Goal: Contribute content: Contribute content

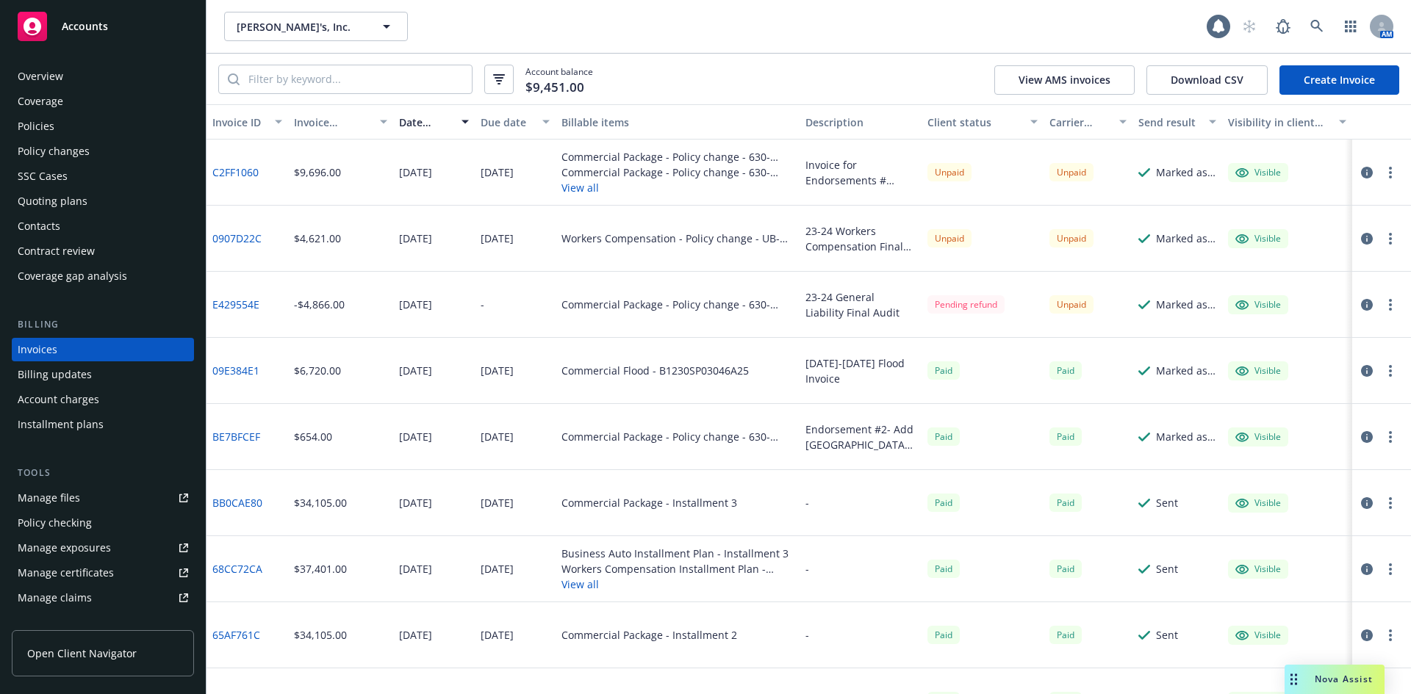
click at [45, 82] on div "Overview" at bounding box center [41, 77] width 46 height 24
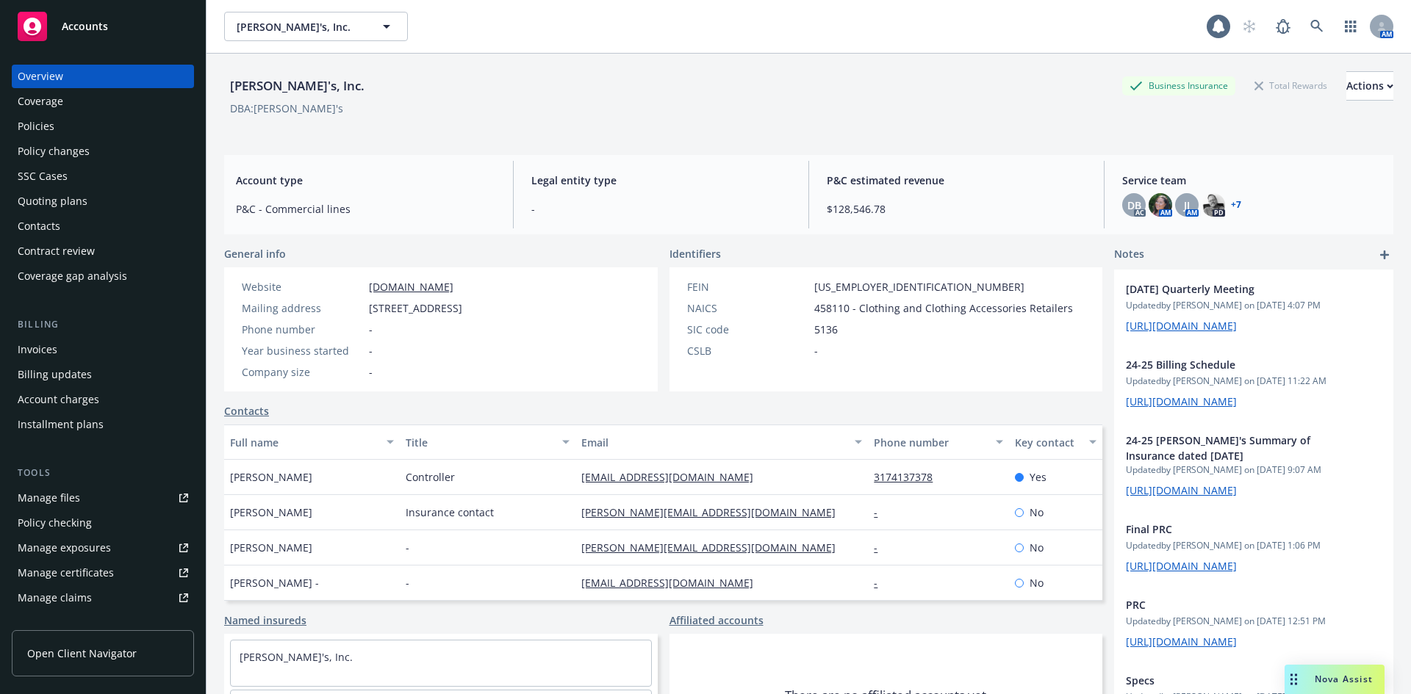
click at [35, 122] on div "Policies" at bounding box center [36, 127] width 37 height 24
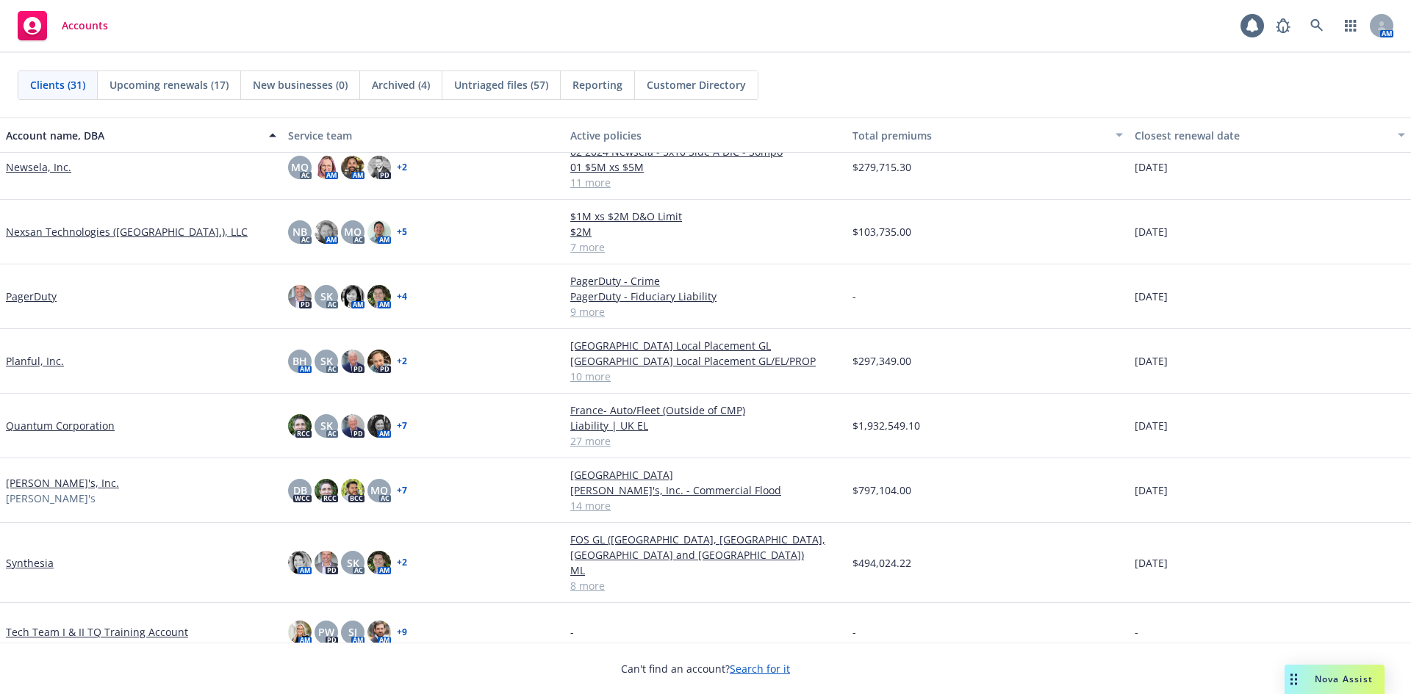
scroll to position [1176, 0]
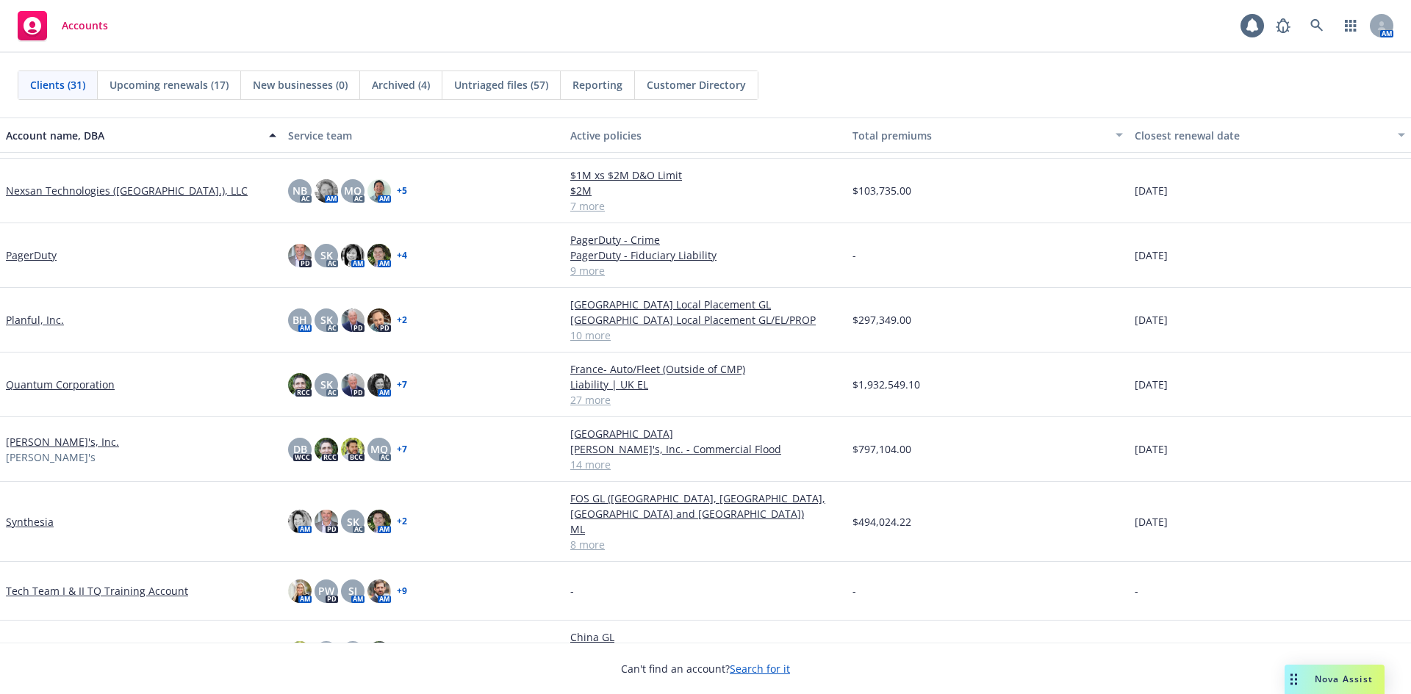
click at [31, 443] on link "[PERSON_NAME]'s, Inc." at bounding box center [62, 441] width 113 height 15
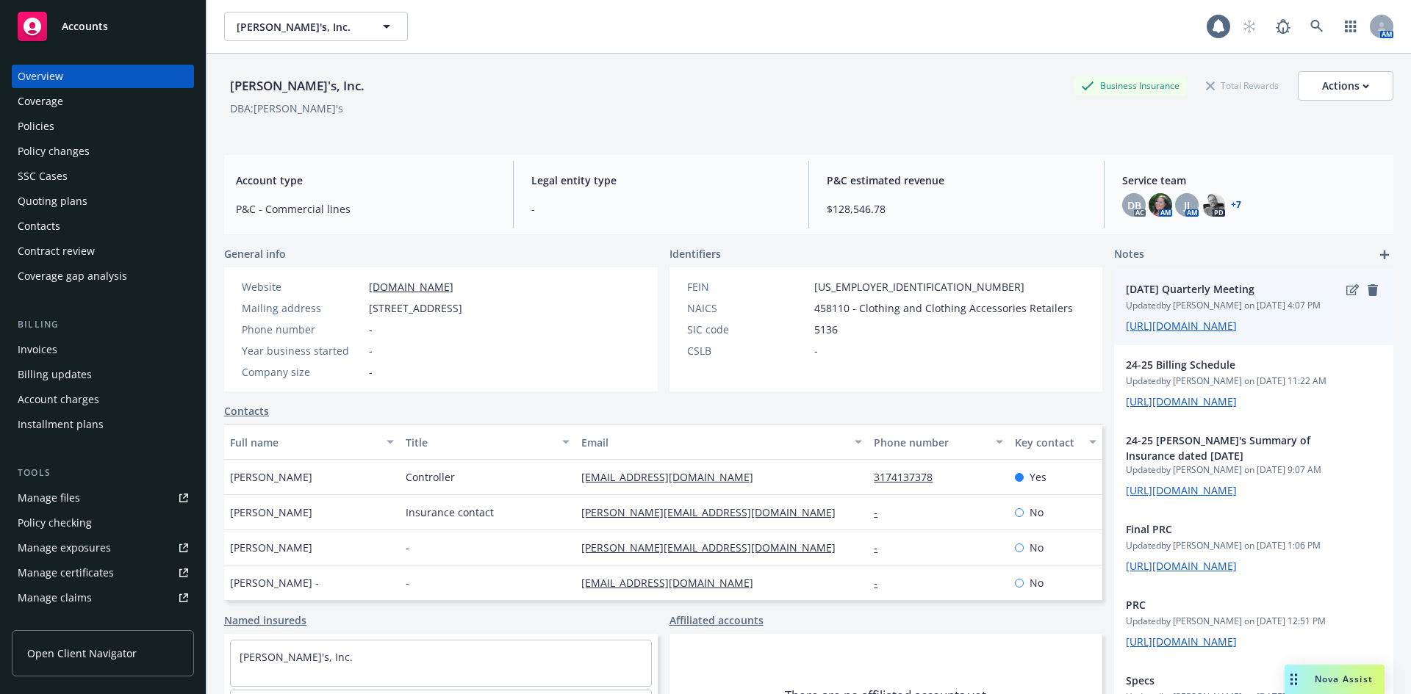
click at [1346, 289] on icon "edit" at bounding box center [1352, 289] width 12 height 11
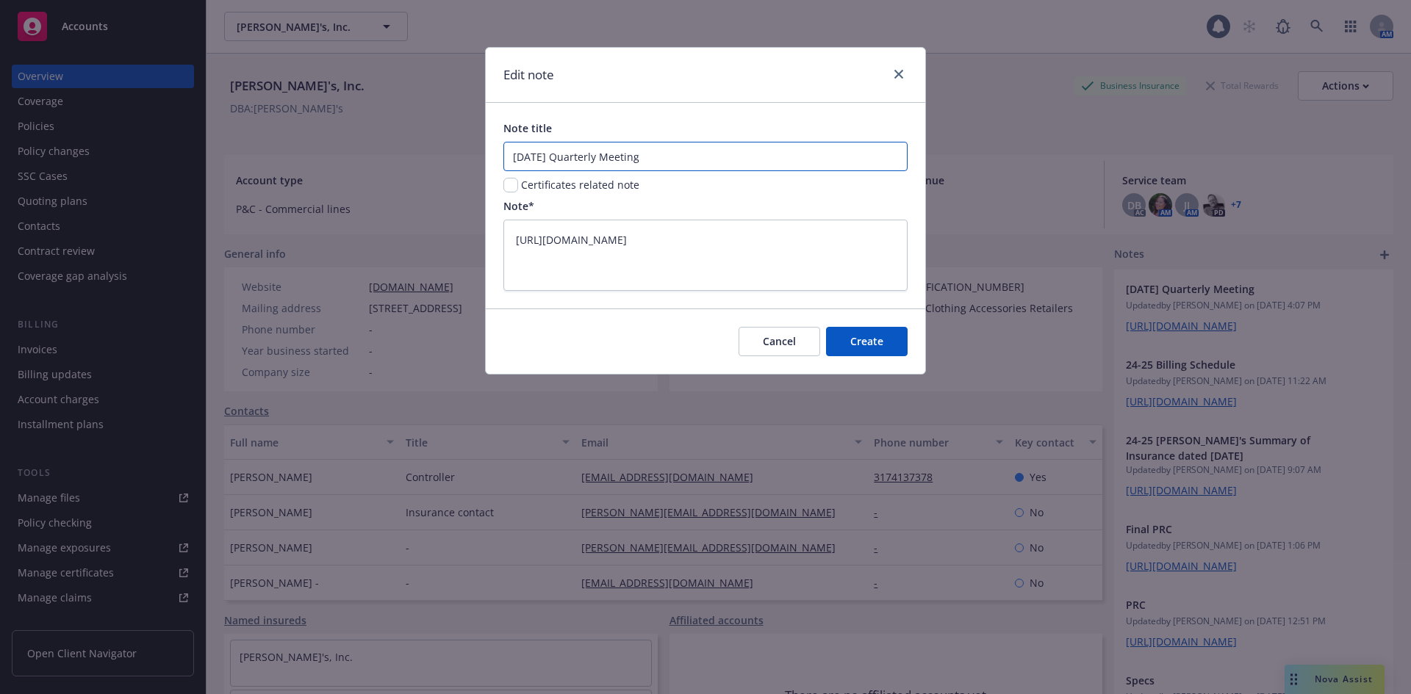
click at [558, 162] on input "[DATE] Quarterly Meeting" at bounding box center [705, 156] width 404 height 29
drag, startPoint x: 644, startPoint y: 159, endPoint x: 349, endPoint y: 150, distance: 295.6
click at [349, 150] on div "Edit note Note title 3-11-25 Quarterly Meeting Certificates related note Note* …" at bounding box center [705, 347] width 1411 height 694
type textarea "x"
type input "R"
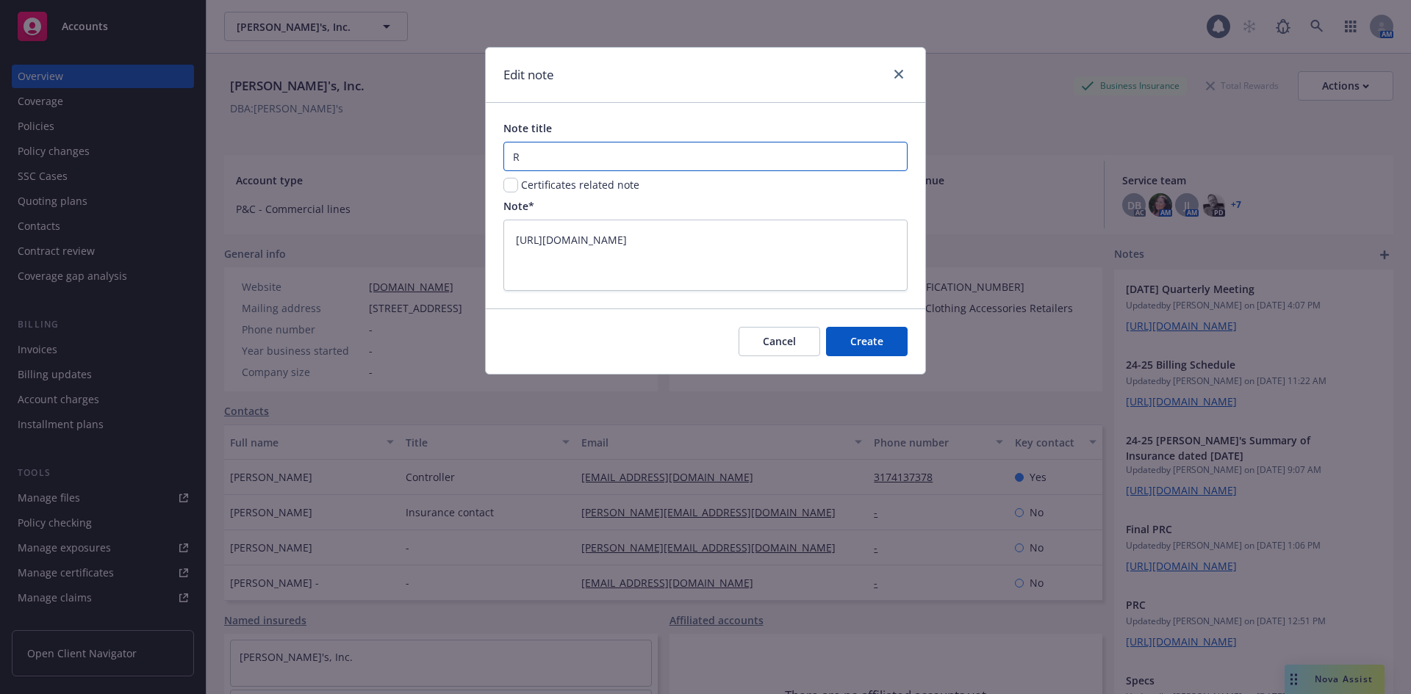
type textarea "x"
type input "Re"
type textarea "x"
type input "Ren"
type textarea "x"
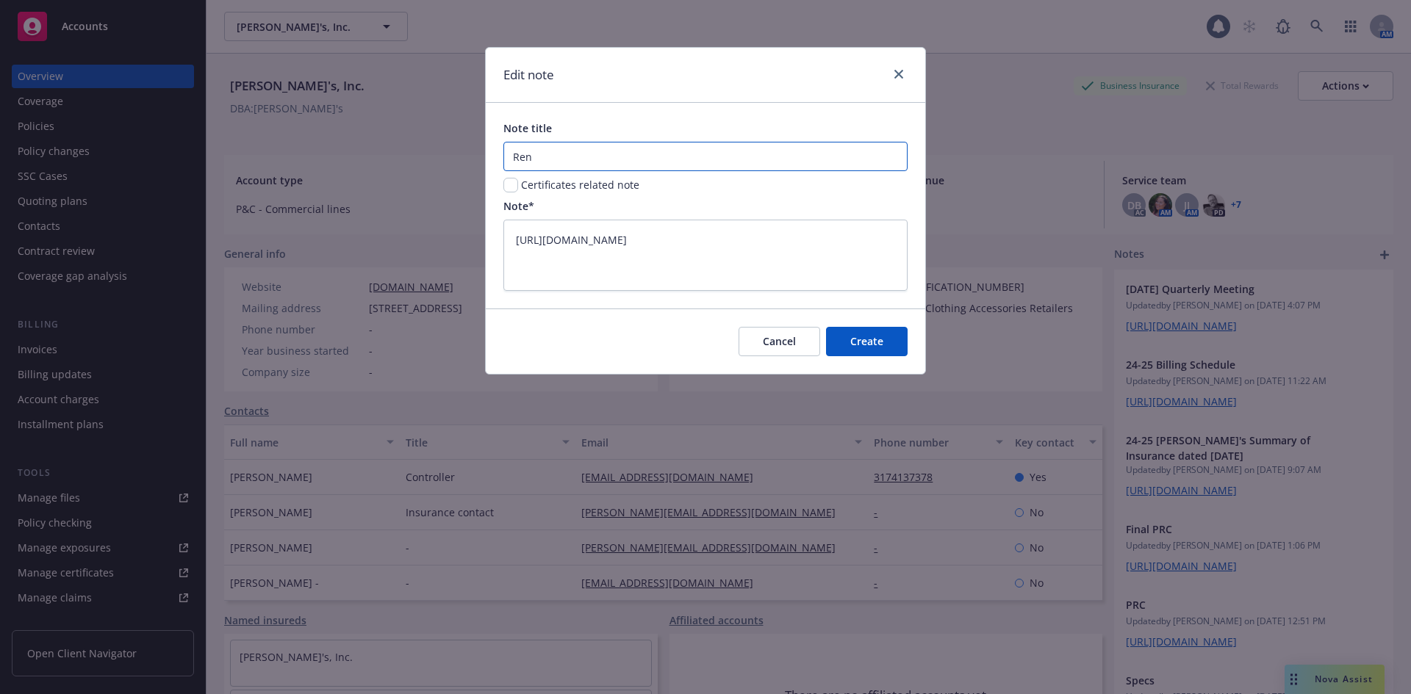
type input "Rene"
type textarea "x"
type input "Renew"
type textarea "x"
type input "Renewa"
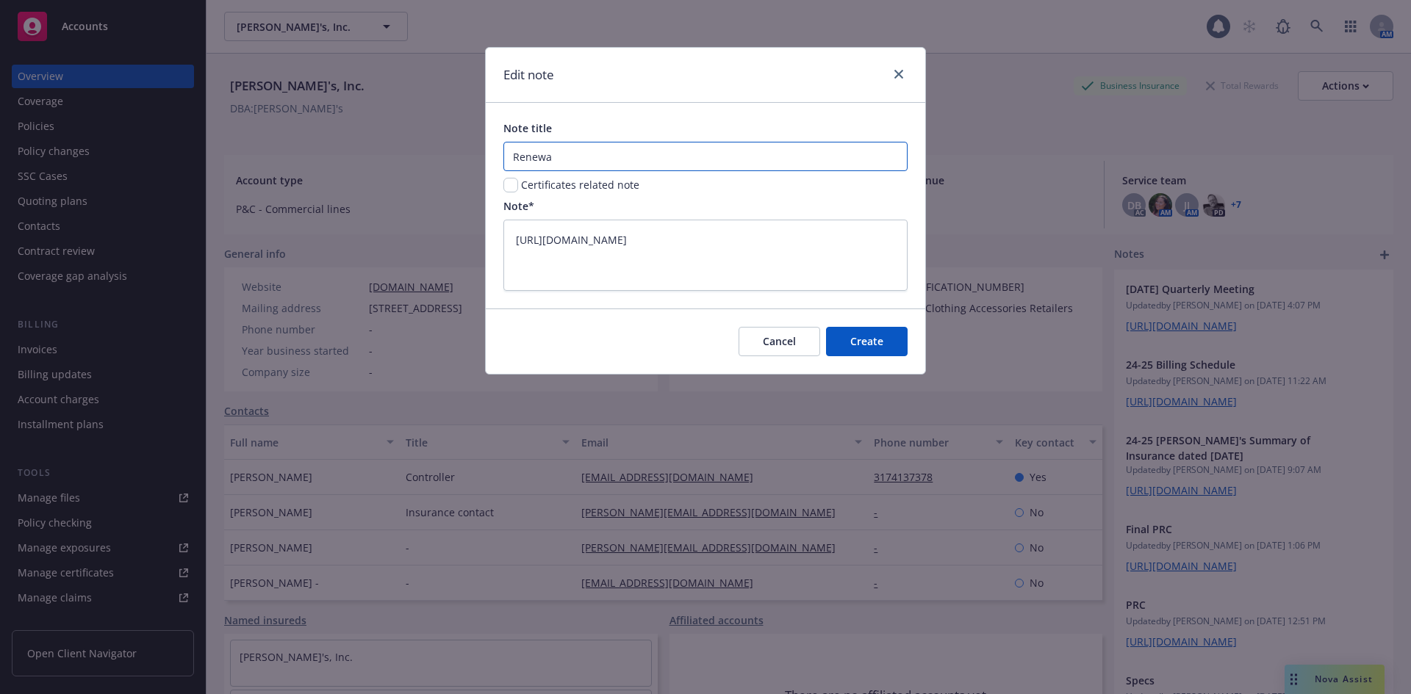
type textarea "x"
type input "Renewal"
type textarea "x"
type input "Renewal"
type textarea "x"
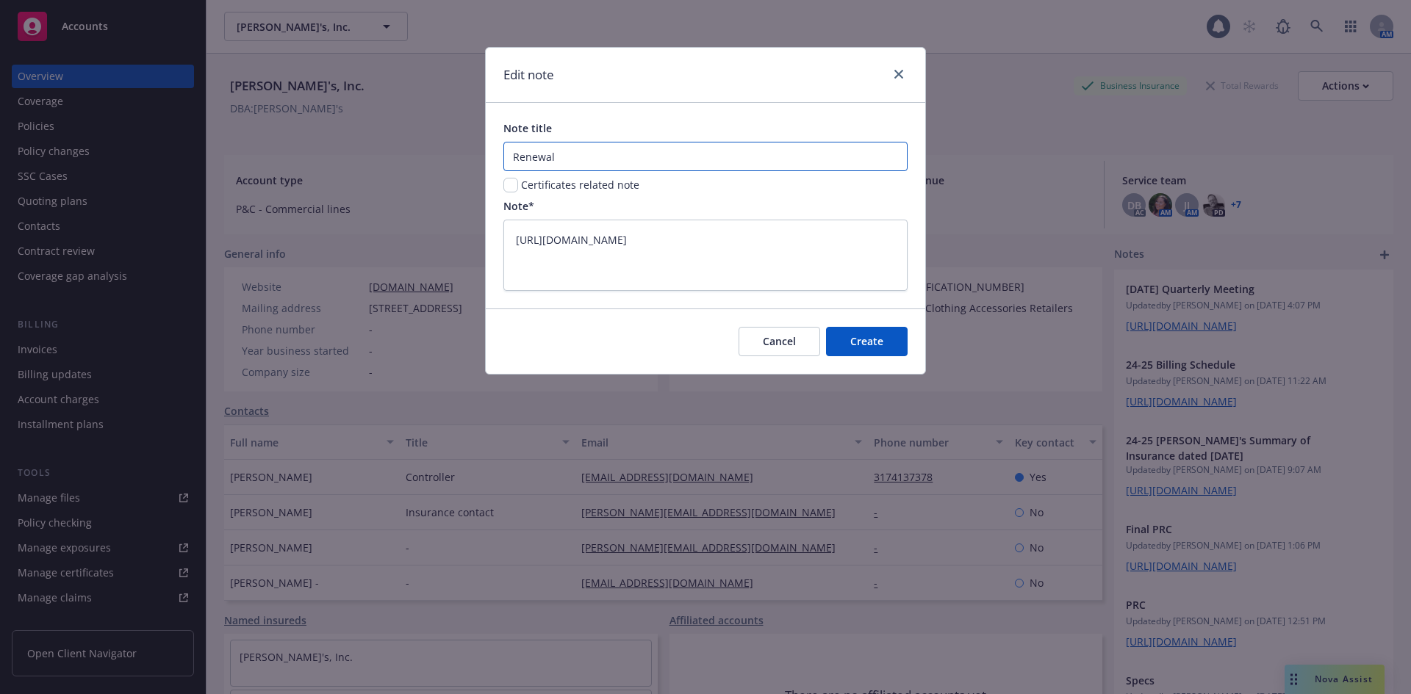
type input "Renewal S"
type textarea "x"
type input "Renewal St"
type textarea "x"
type input "Renewal Str"
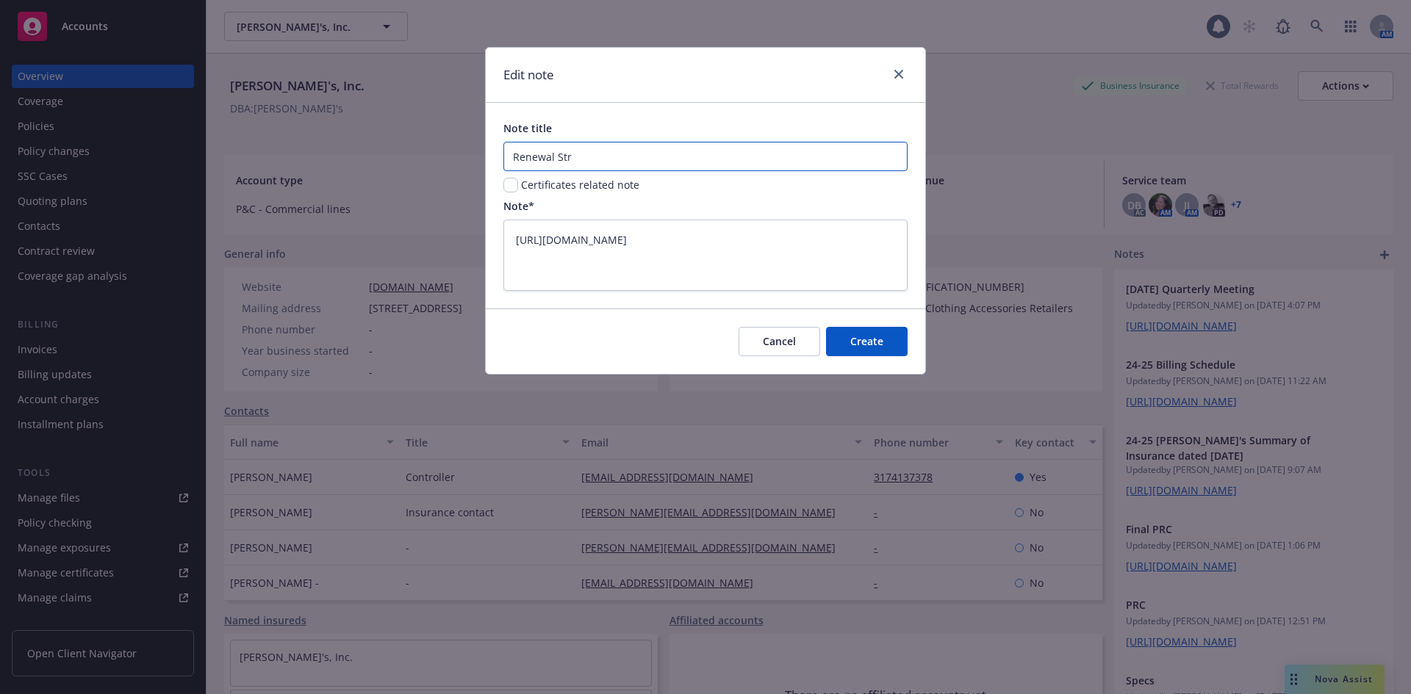
type textarea "x"
type input "Renewal Stra"
type textarea "x"
type input "Renewal Strag"
type textarea "x"
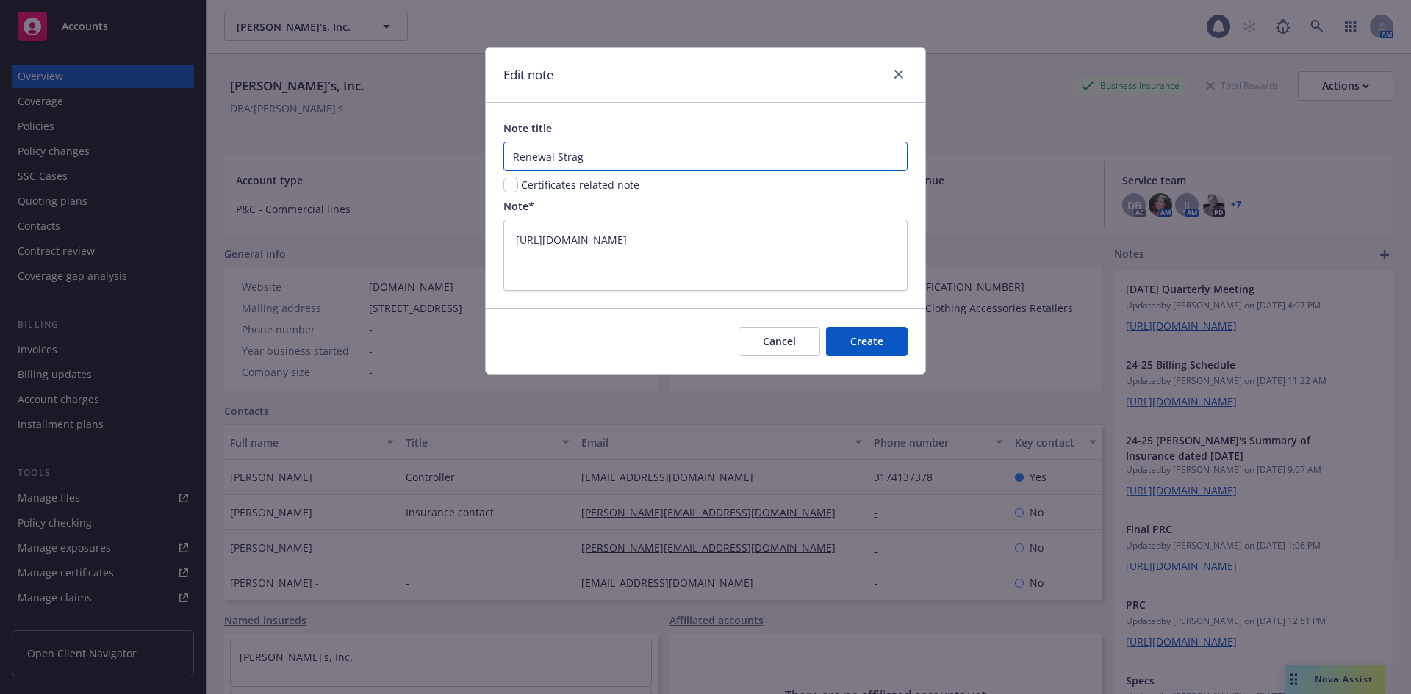
type input "Renewal Strage"
type textarea "x"
type input "Renewal Straget"
type textarea "x"
type input "Renewal Strage"
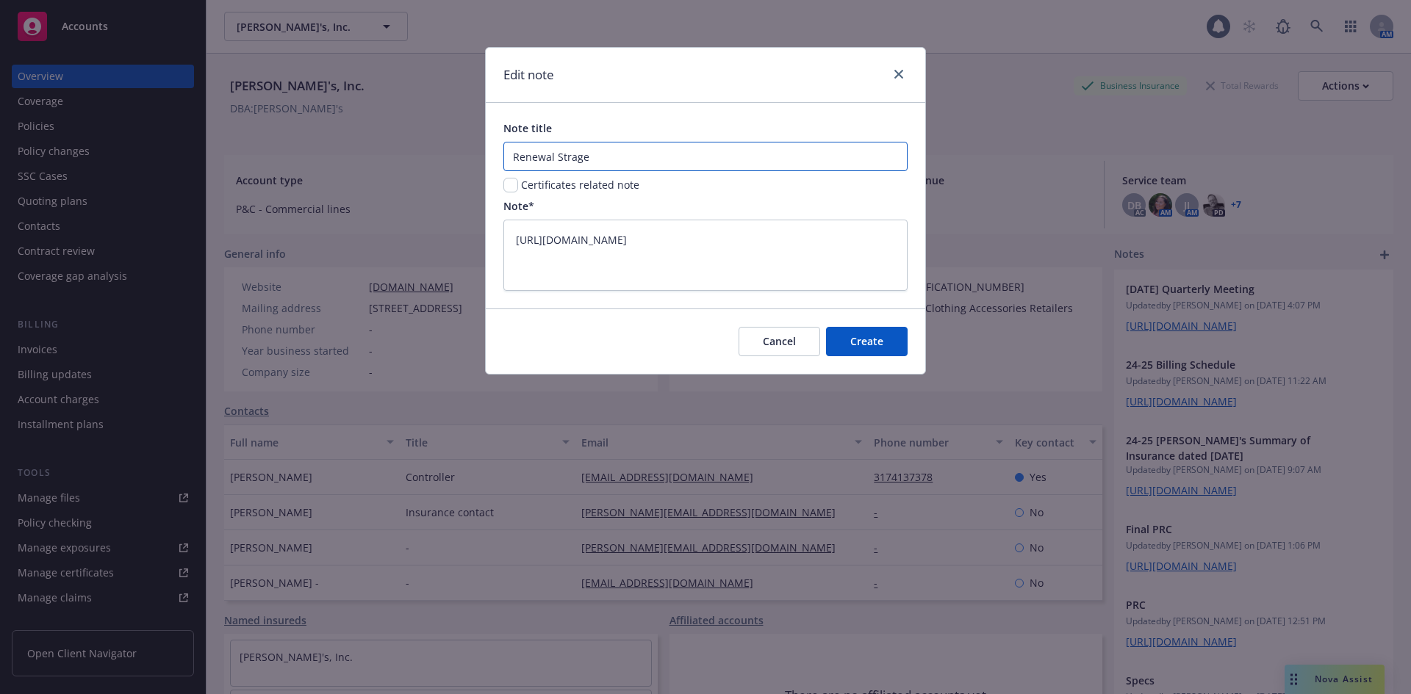
type textarea "x"
type input "Renewal Strag"
type textarea "x"
type input "Renewal Stra"
type textarea "x"
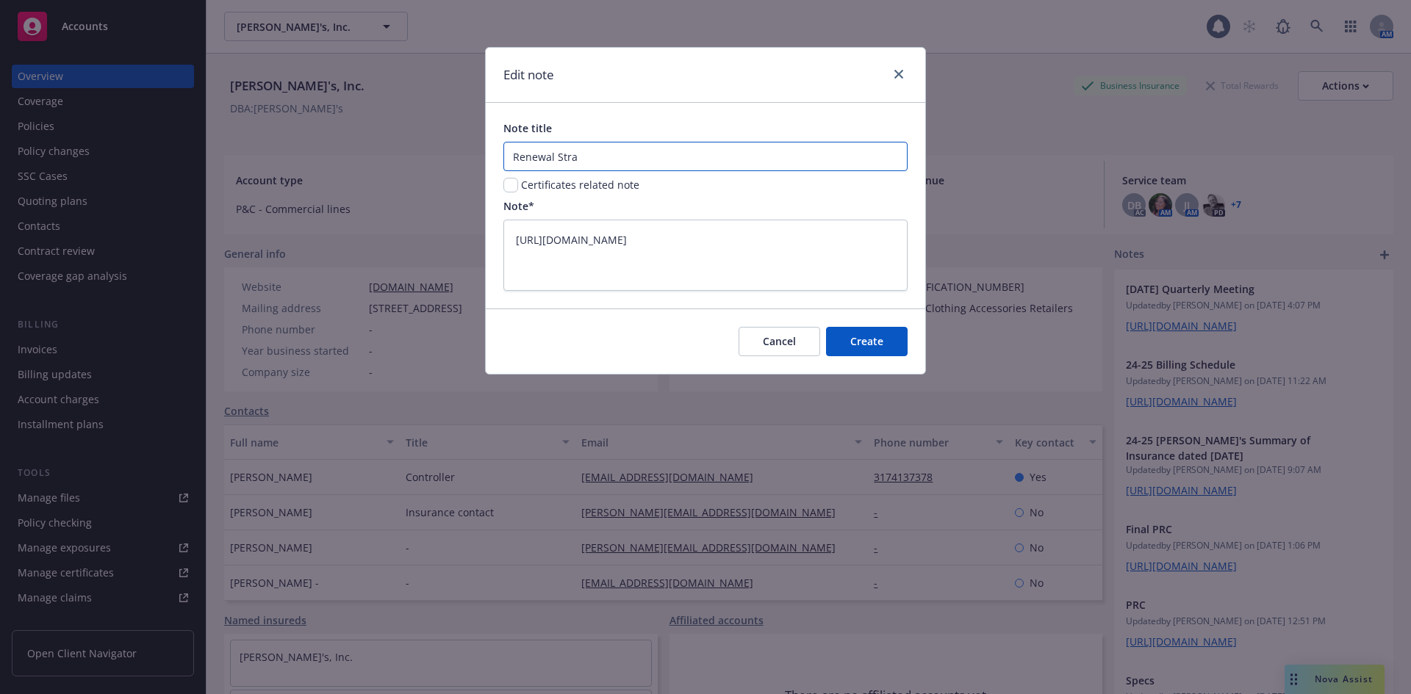
type input "Renewal Strat"
type textarea "x"
type input "Renewal Strate"
type textarea "x"
type input "Renewal Strateg"
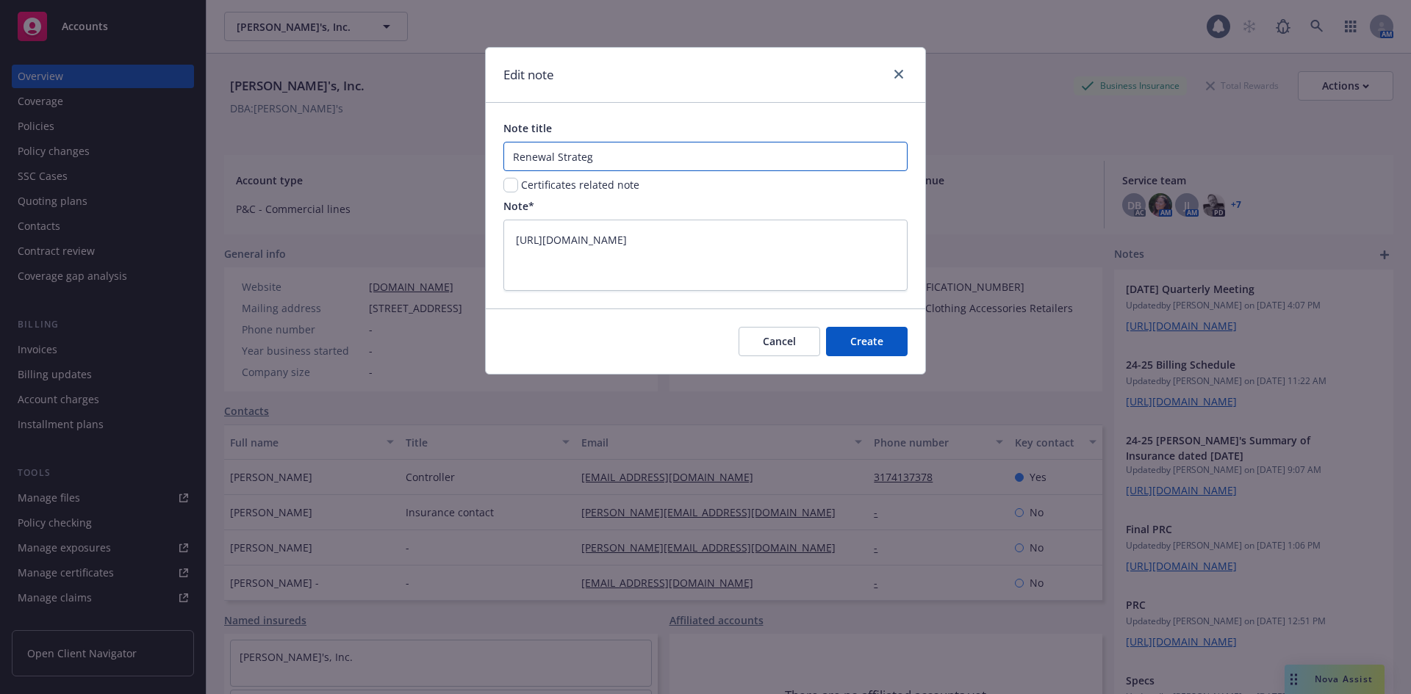
type textarea "x"
type input "Renewal Strategy"
type textarea "x"
type input "2Renewal Strategy"
type textarea "x"
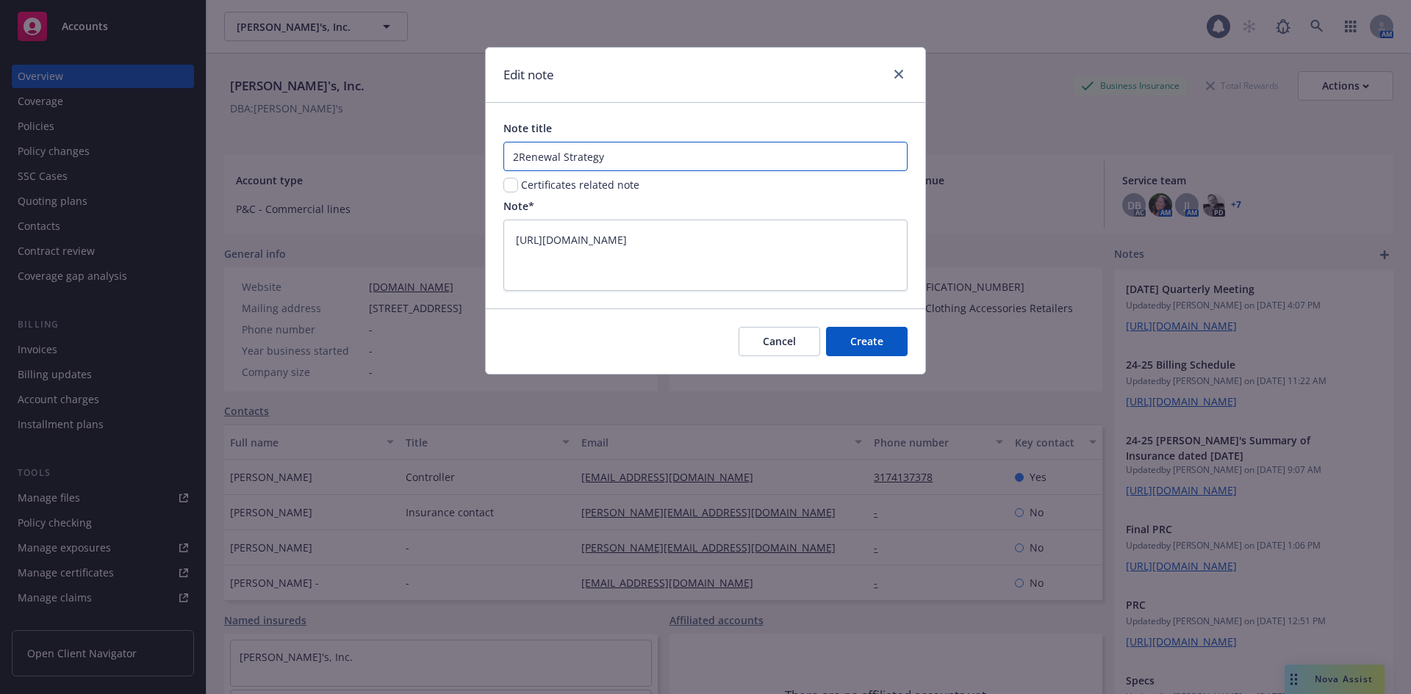
type input "25Renewal Strategy"
type textarea "x"
type input "25-Renewal Strategy"
type textarea "x"
type input "25-2Renewal Strategy"
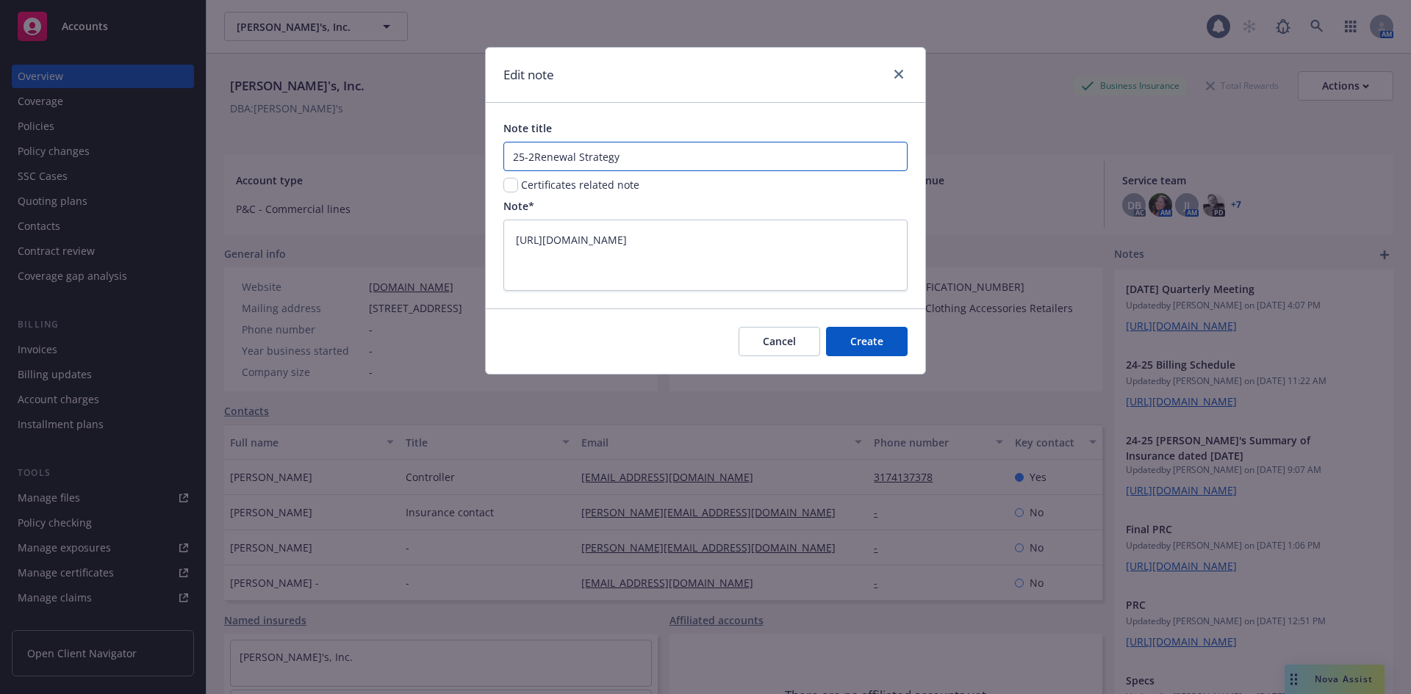
type textarea "x"
type input "25-26Renewal Strategy"
type textarea "x"
type input "25-26 Renewal Strategy"
drag, startPoint x: 521, startPoint y: 244, endPoint x: 857, endPoint y: 292, distance: 339.2
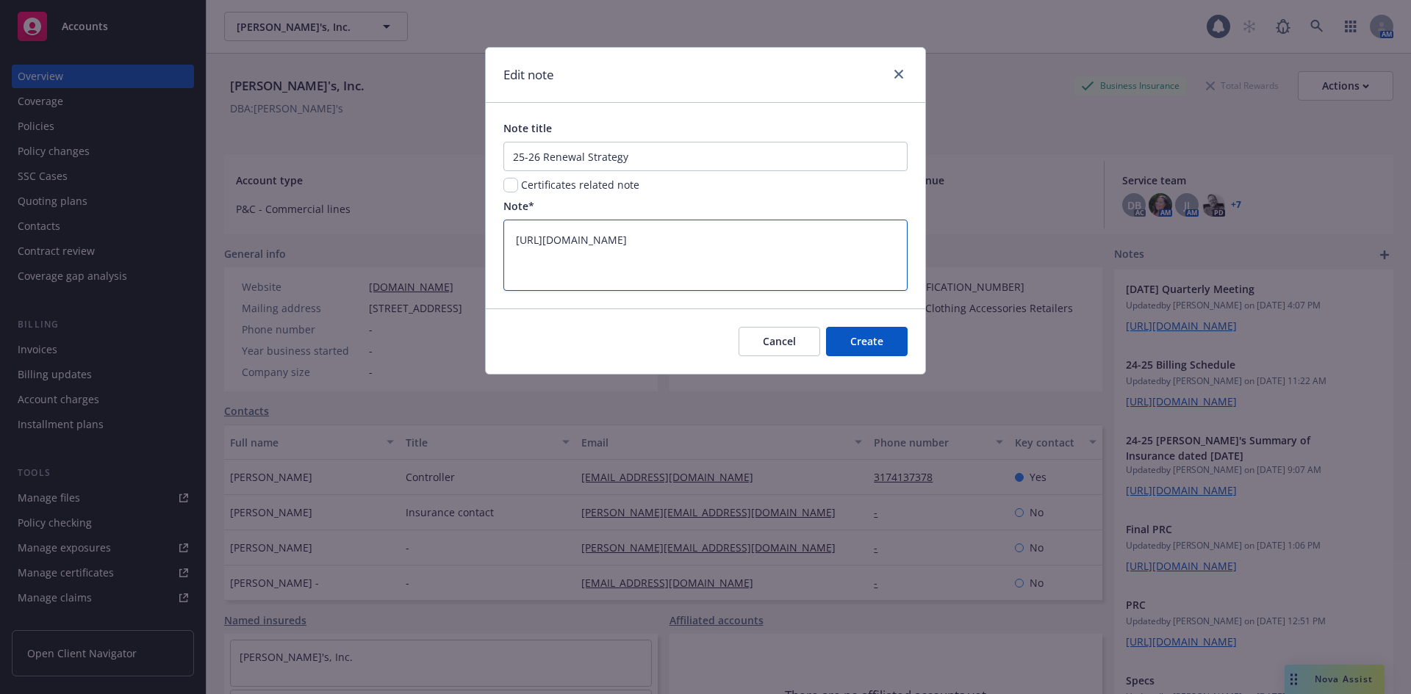
click at [857, 292] on div "Note title 25-26 Renewal Strategy Certificates related note Note* https://iln-m…" at bounding box center [705, 206] width 439 height 206
type textarea "x"
type textarea "h"
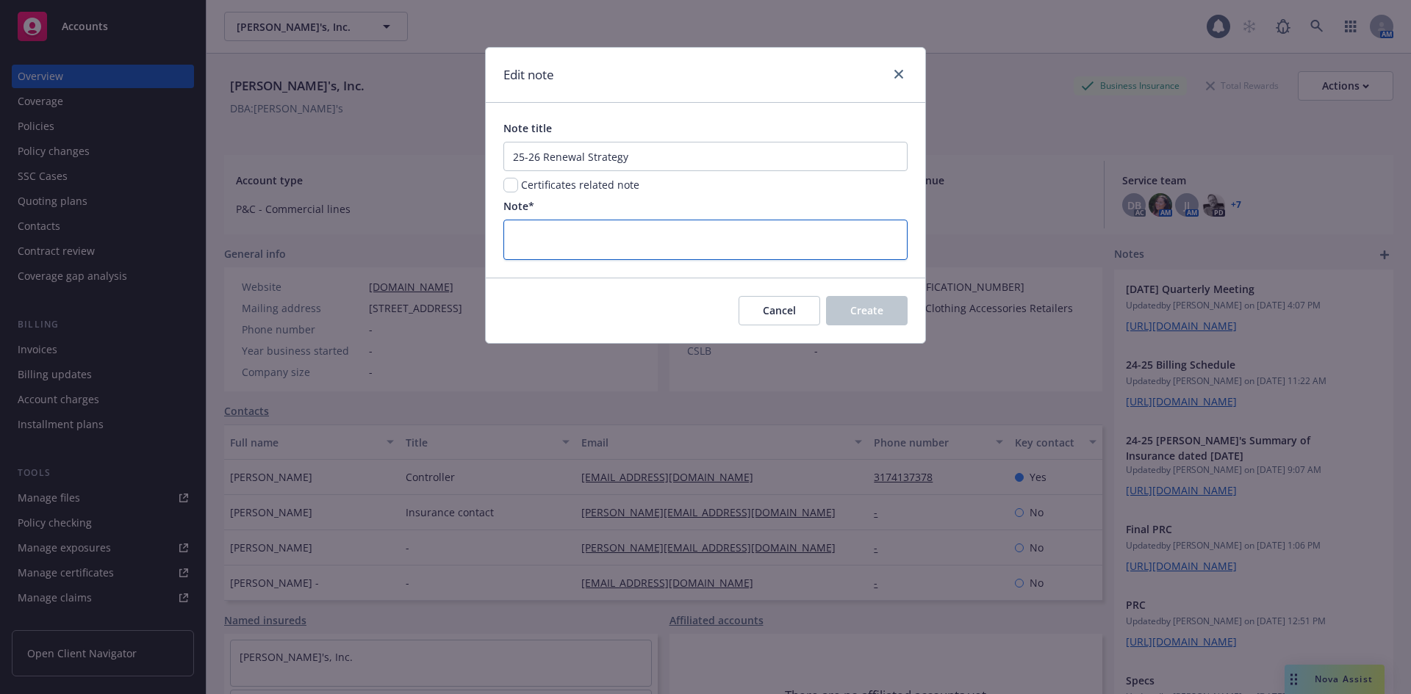
click at [773, 244] on textarea at bounding box center [705, 240] width 404 height 40
paste textarea "https://iln-my.sharepoint.com/:p:/r/personal/stephanie_koelle_newfront_com/Docu…"
type textarea "x"
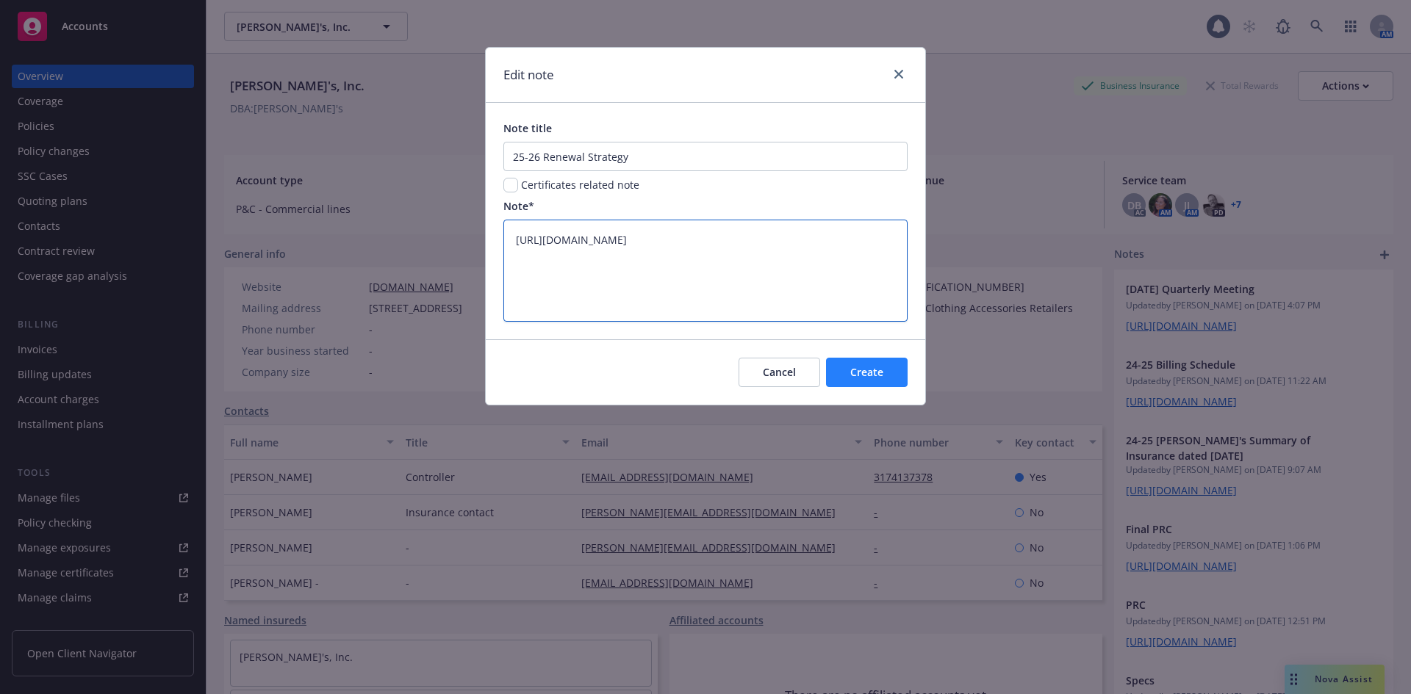
type textarea "https://iln-my.sharepoint.com/:p:/r/personal/stephanie_koelle_newfront_com/Docu…"
click at [892, 373] on button "Create" at bounding box center [867, 372] width 82 height 29
type textarea "x"
